Goal: Obtain resource: Download file/media

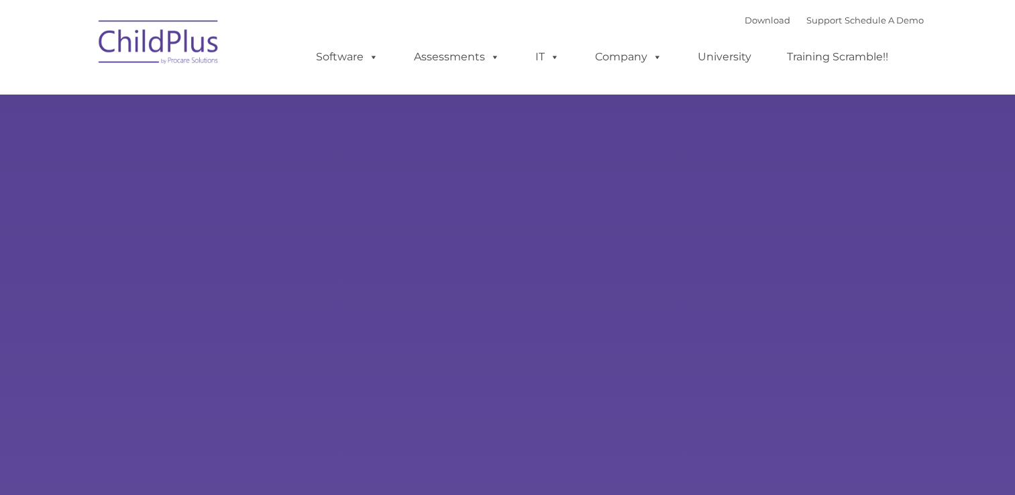
select select "MEDIUM"
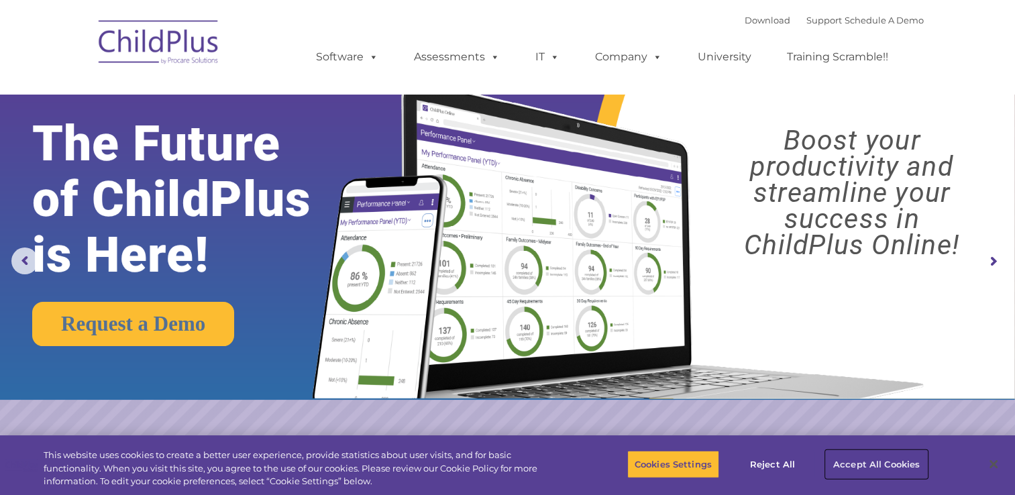
click at [857, 461] on button "Accept All Cookies" at bounding box center [876, 464] width 101 height 28
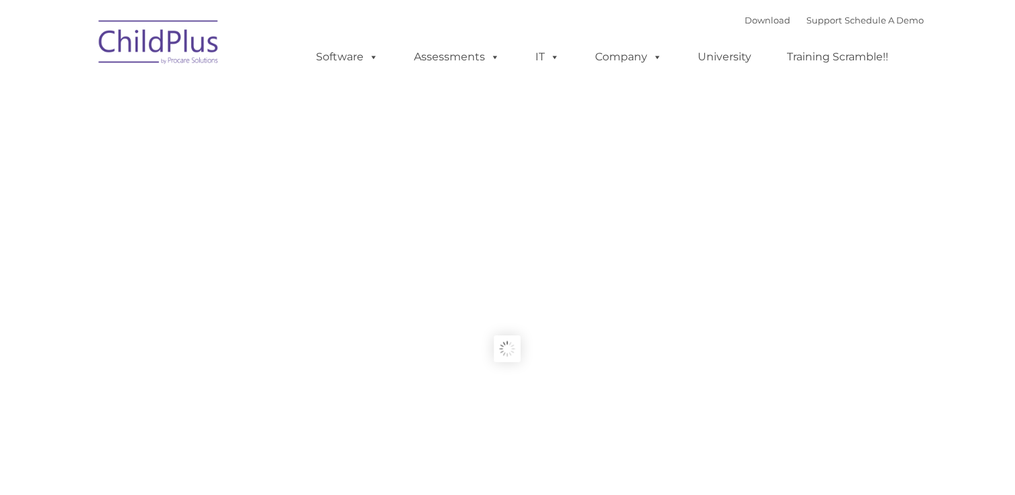
type input ""
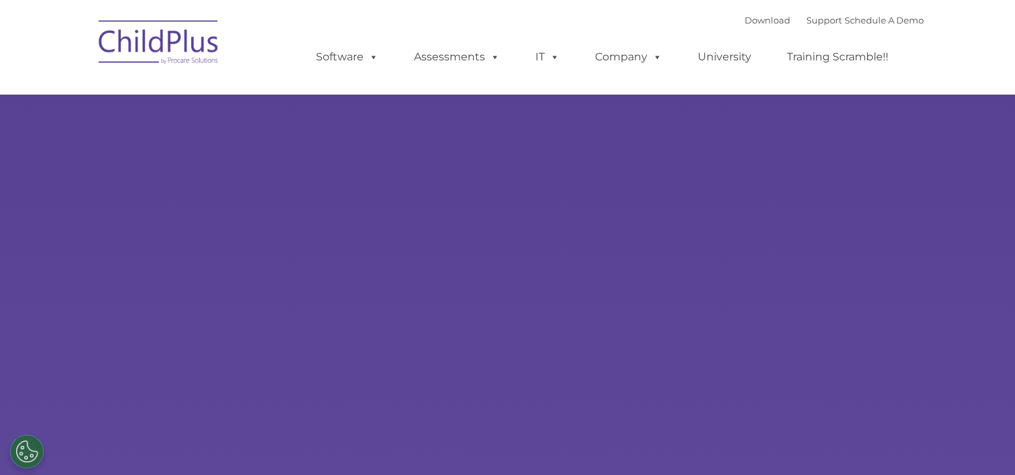
type input ""
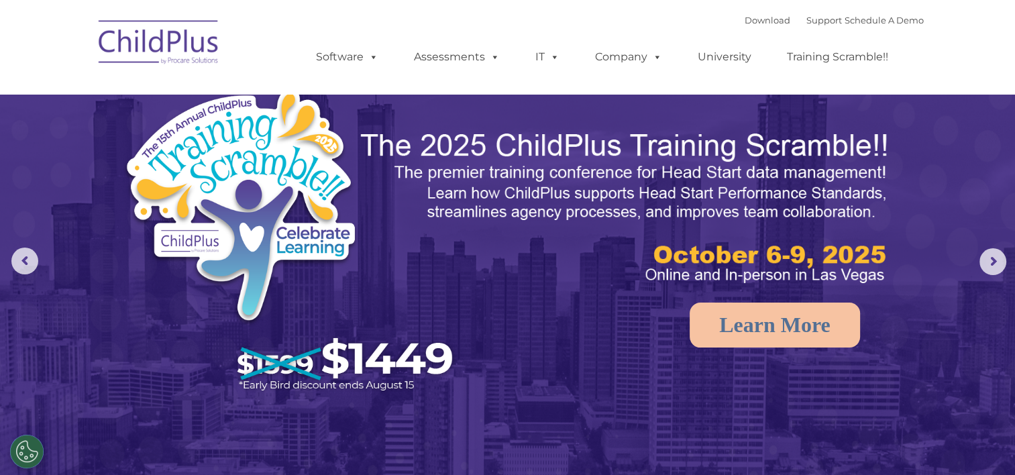
select select "MEDIUM"
click at [751, 21] on link "Download" at bounding box center [768, 20] width 46 height 11
